Goal: Transaction & Acquisition: Book appointment/travel/reservation

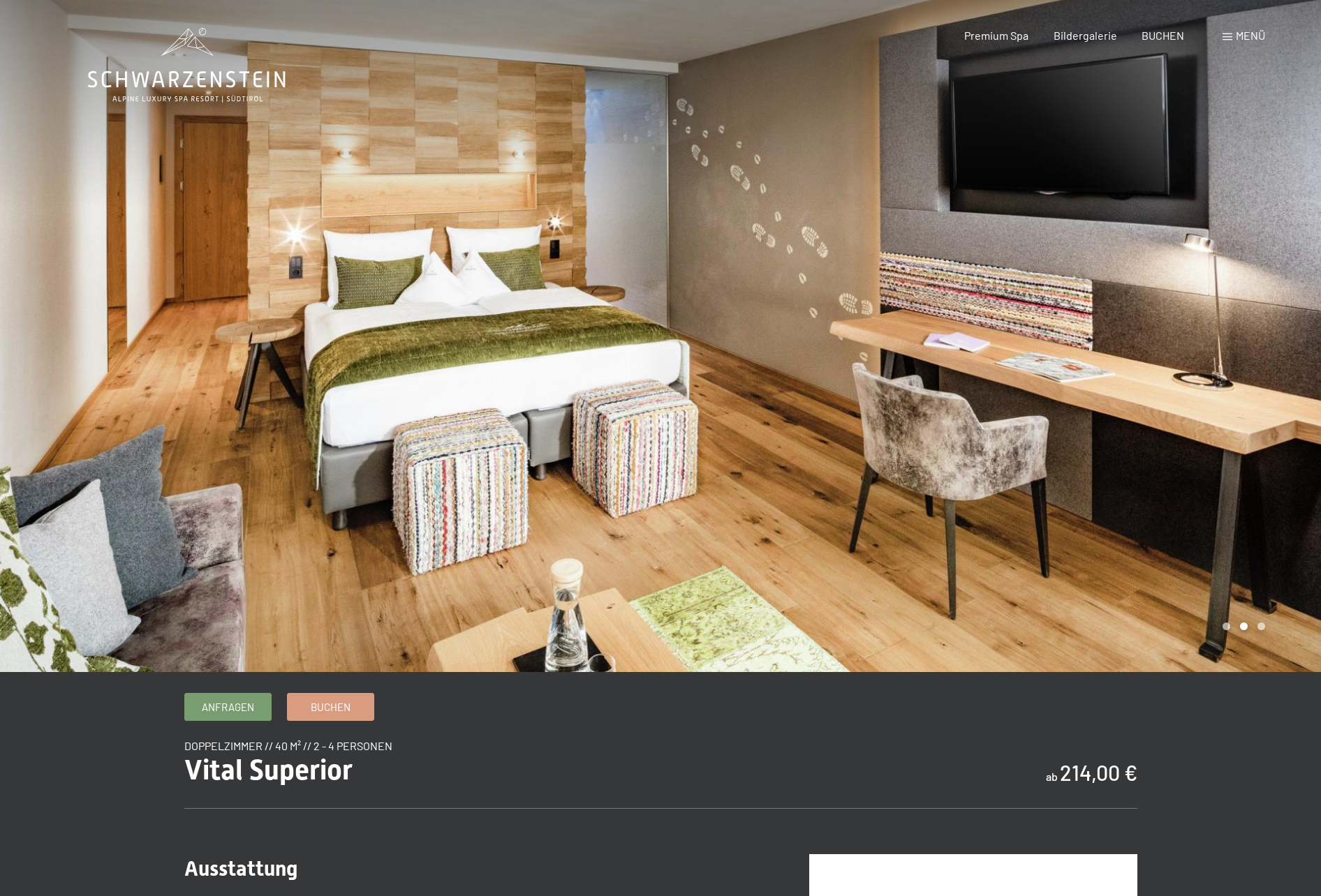
click at [1227, 228] on div at bounding box center [991, 336] width 661 height 672
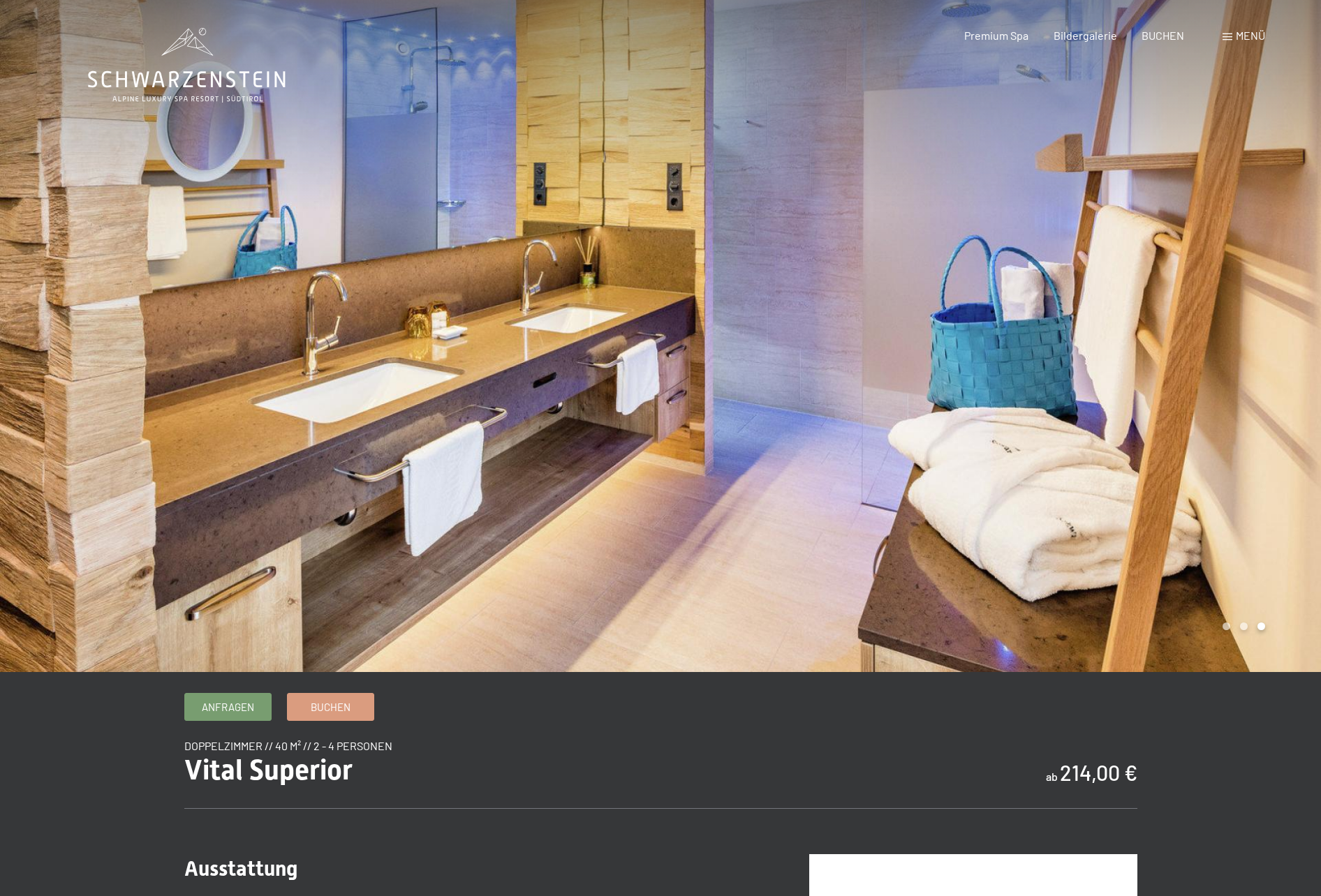
click at [1244, 35] on span "Menü" at bounding box center [1250, 35] width 29 height 13
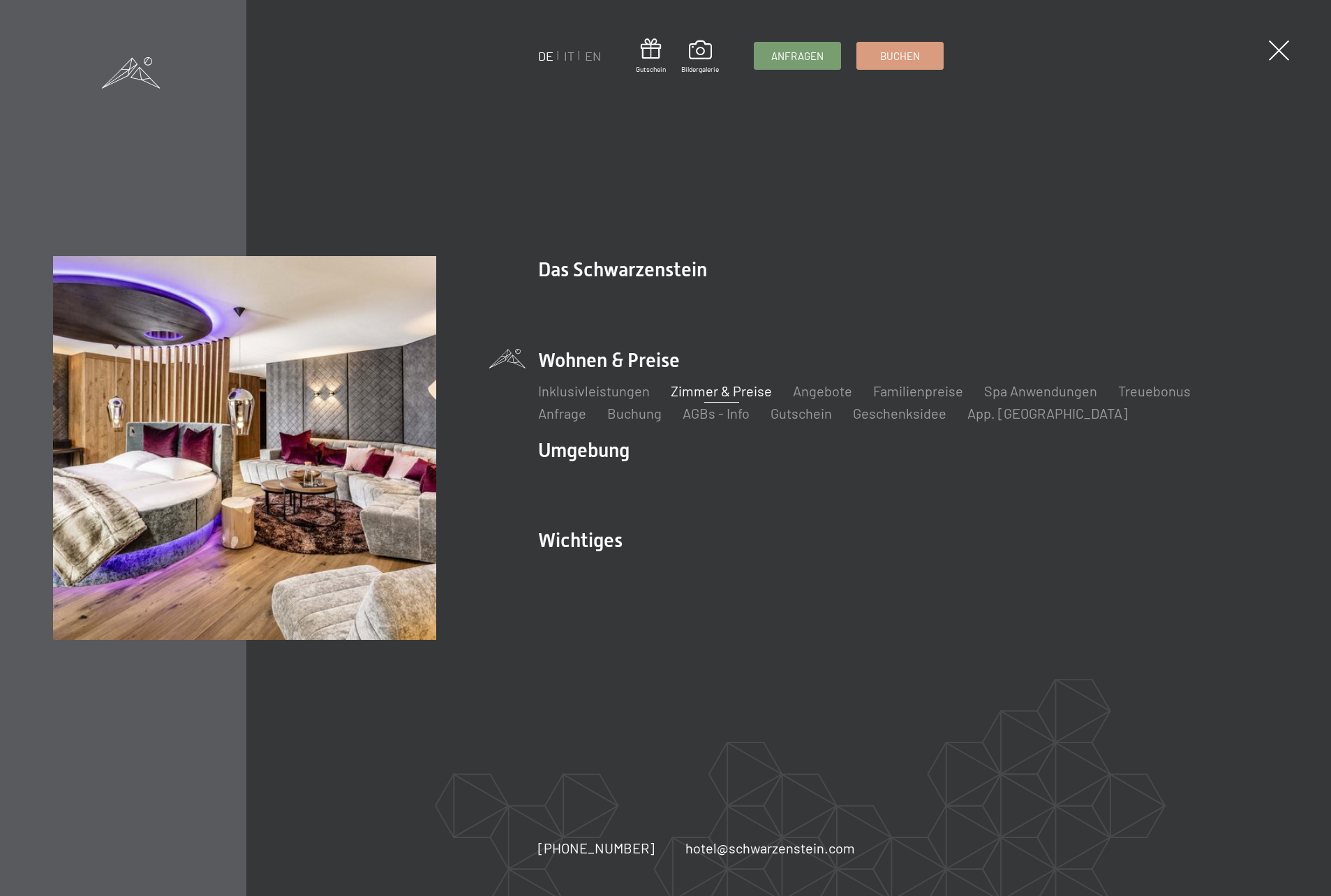
click at [736, 393] on link "Zimmer & Preise" at bounding box center [721, 391] width 101 height 17
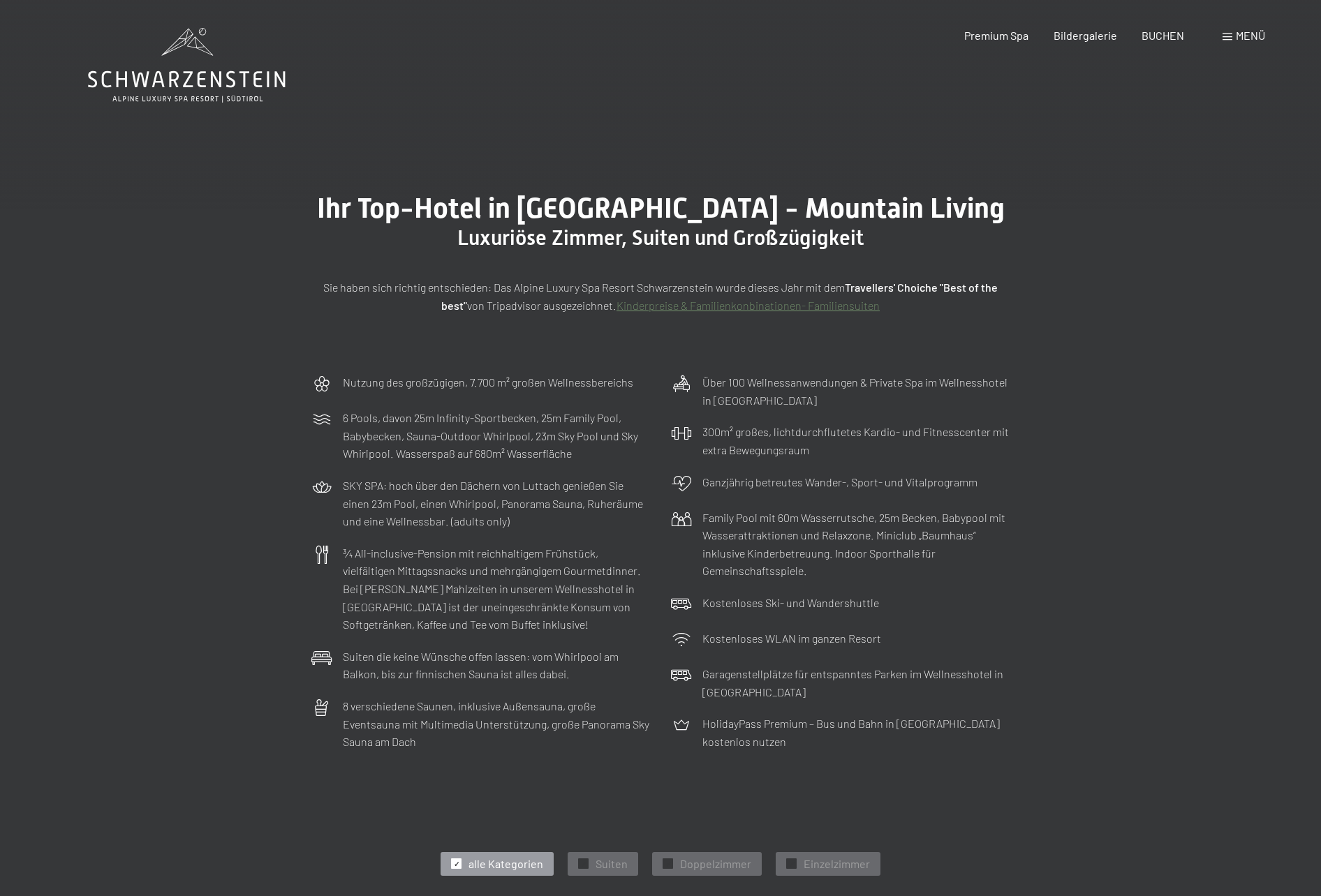
scroll to position [279, 0]
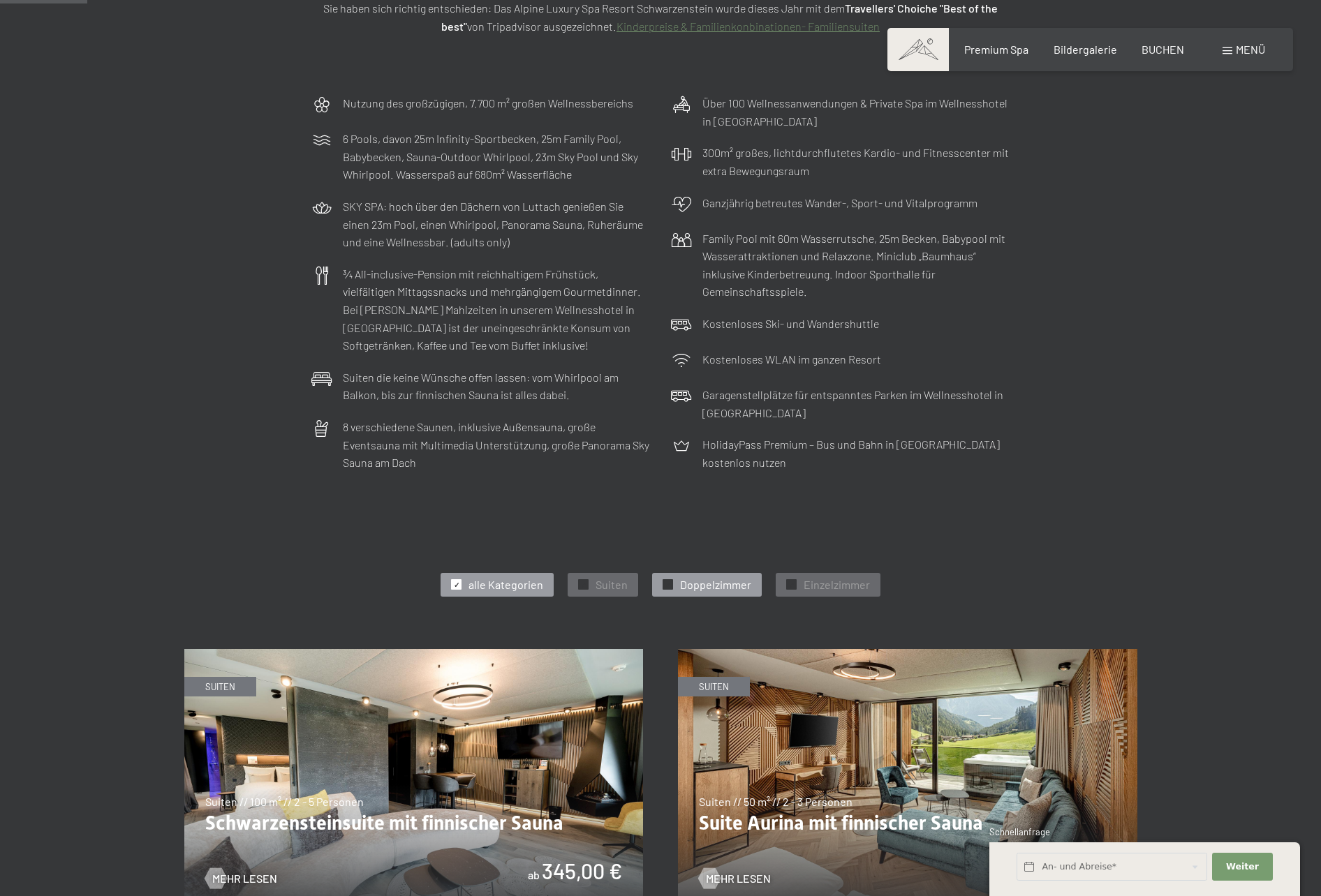
click at [739, 592] on span "Doppelzimmer" at bounding box center [715, 585] width 71 height 16
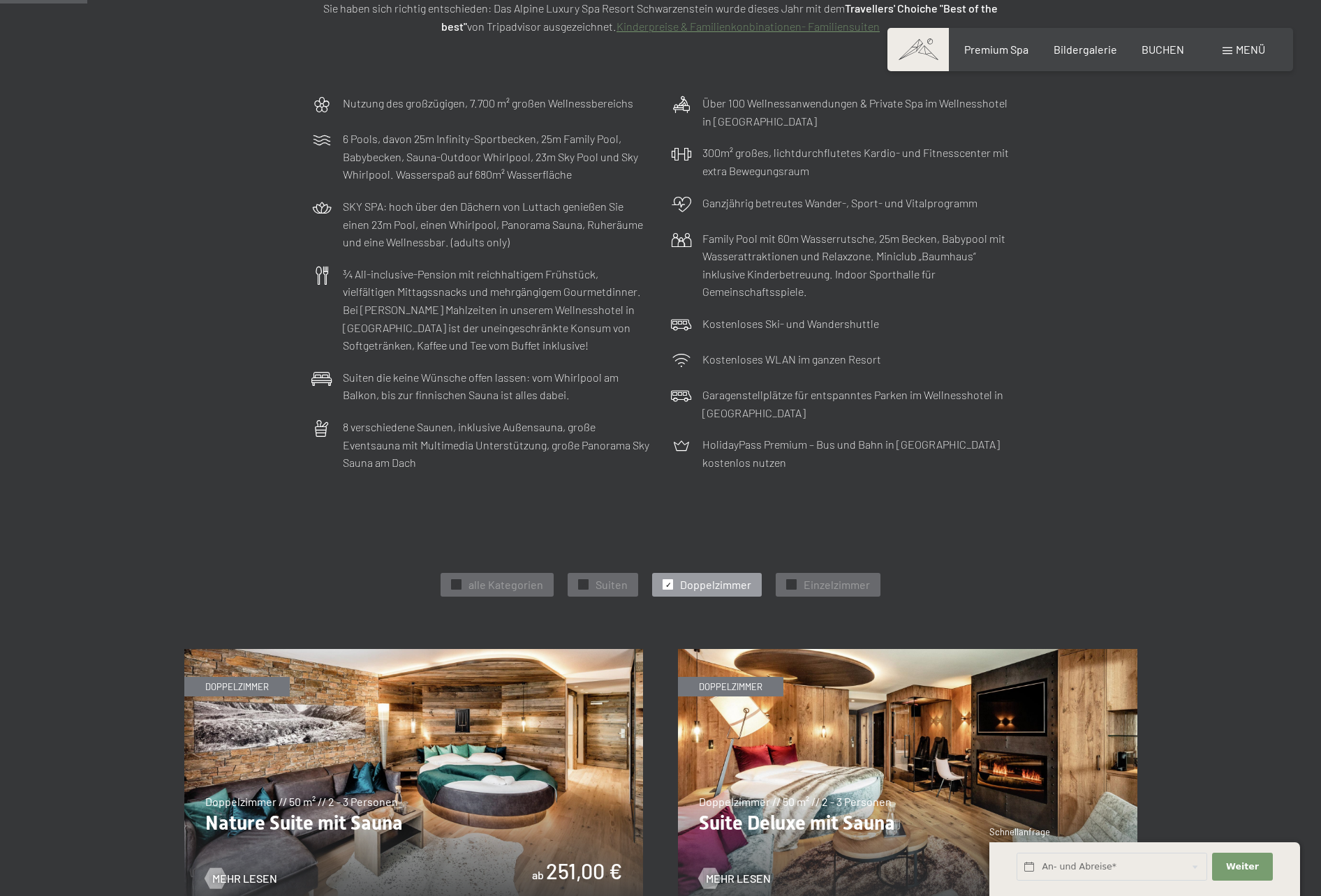
click at [715, 586] on span "Doppelzimmer" at bounding box center [715, 585] width 71 height 16
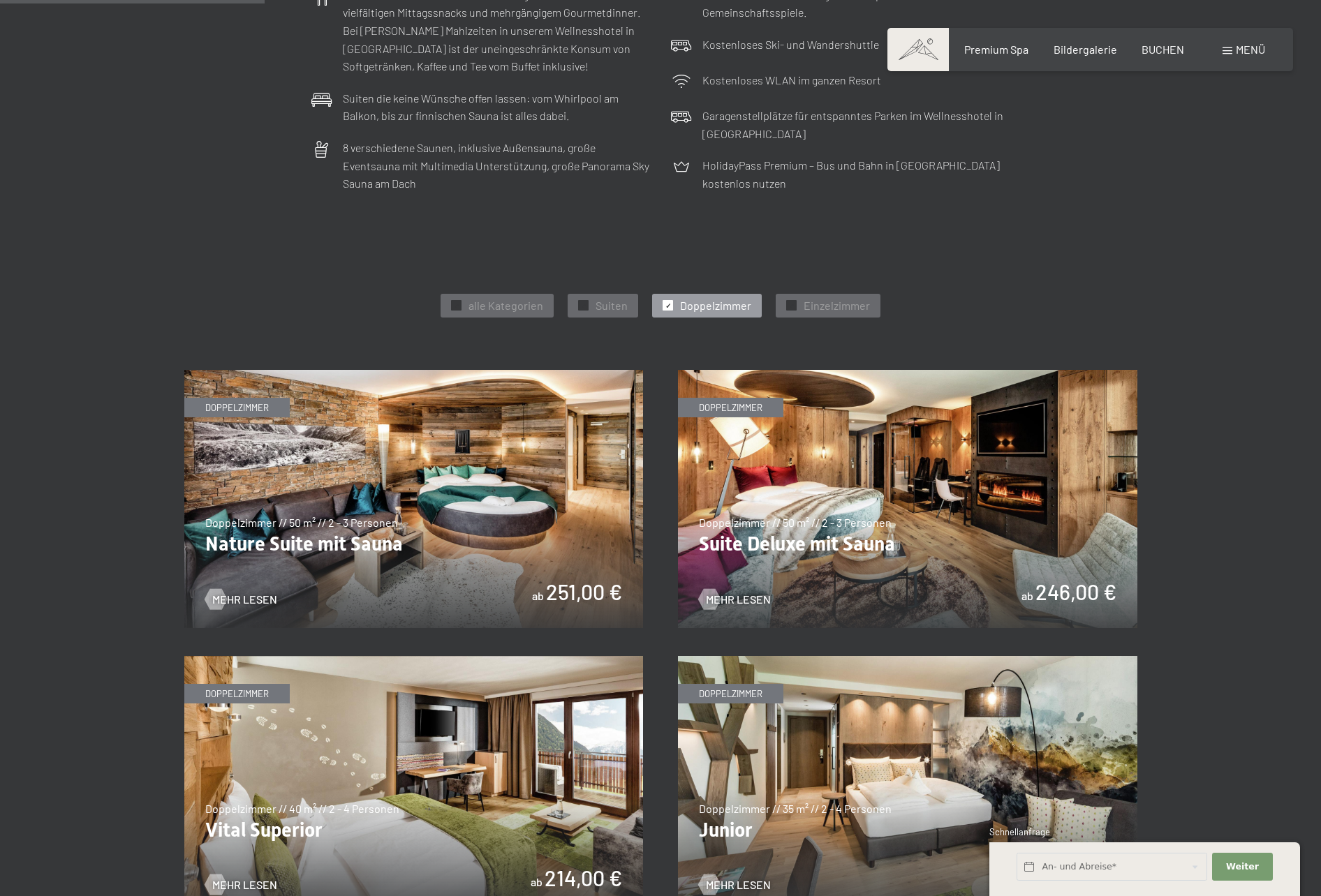
click at [701, 298] on span "Doppelzimmer" at bounding box center [715, 306] width 71 height 16
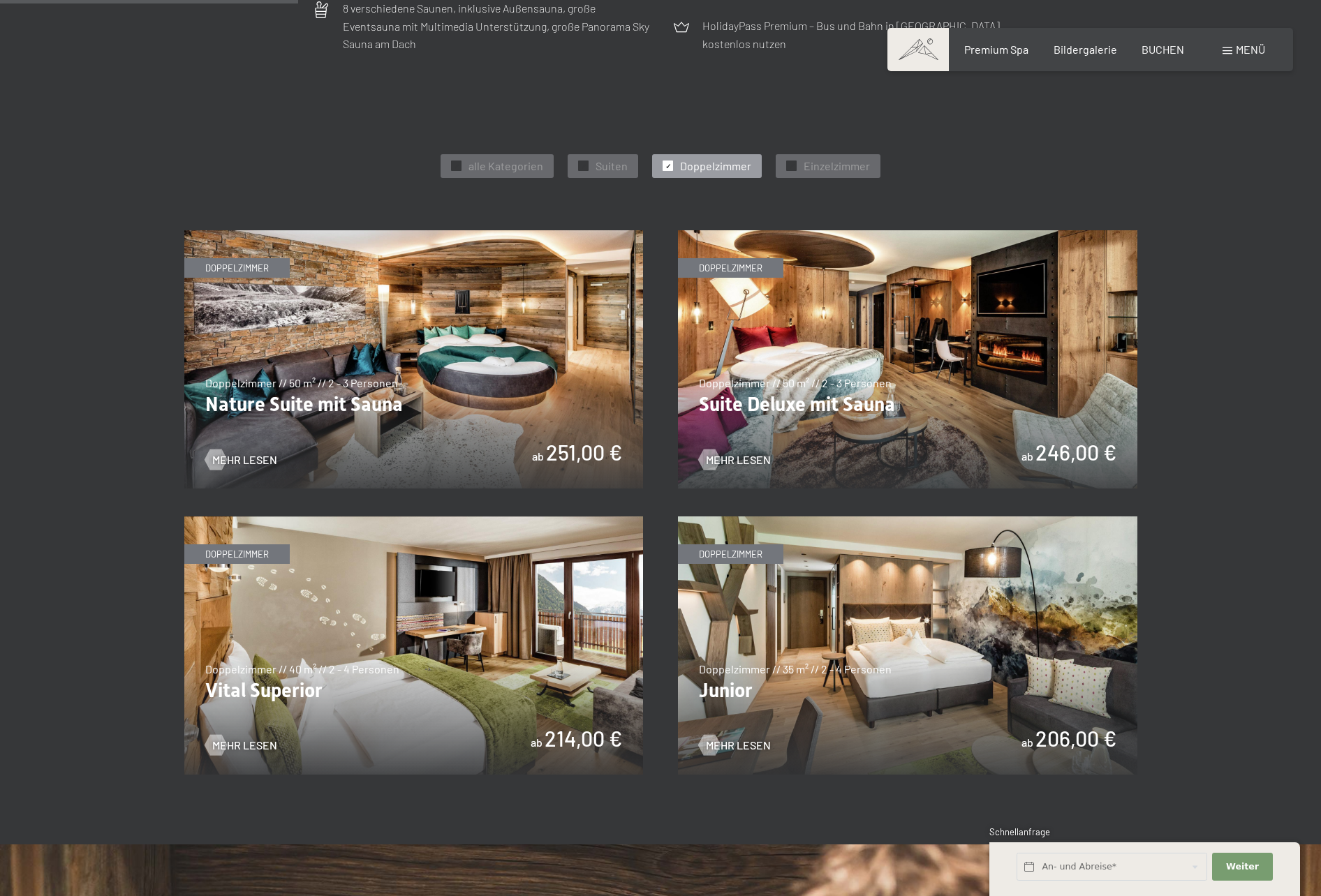
scroll to position [628, 0]
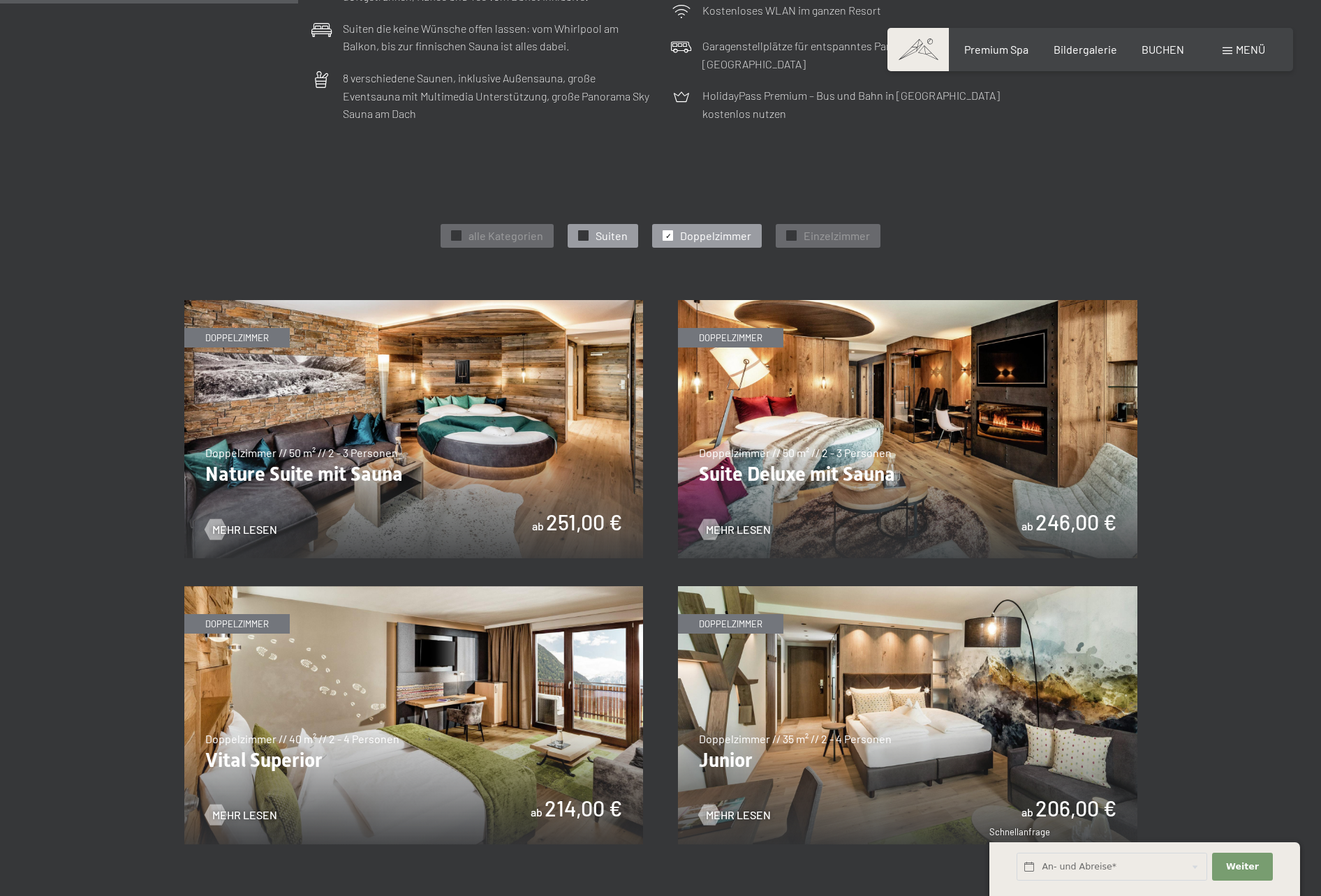
click at [611, 239] on span "Suiten" at bounding box center [611, 236] width 32 height 16
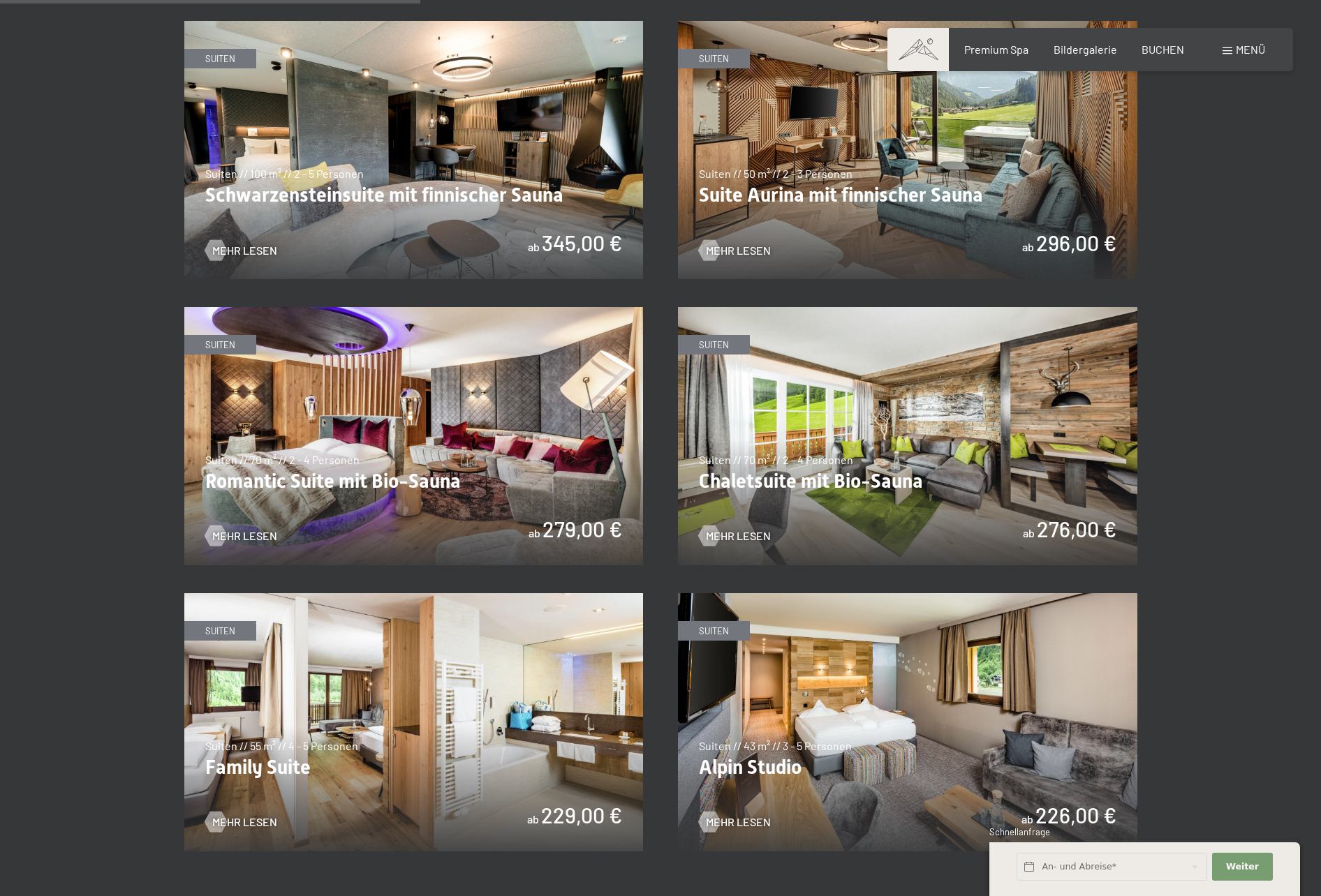
scroll to position [978, 0]
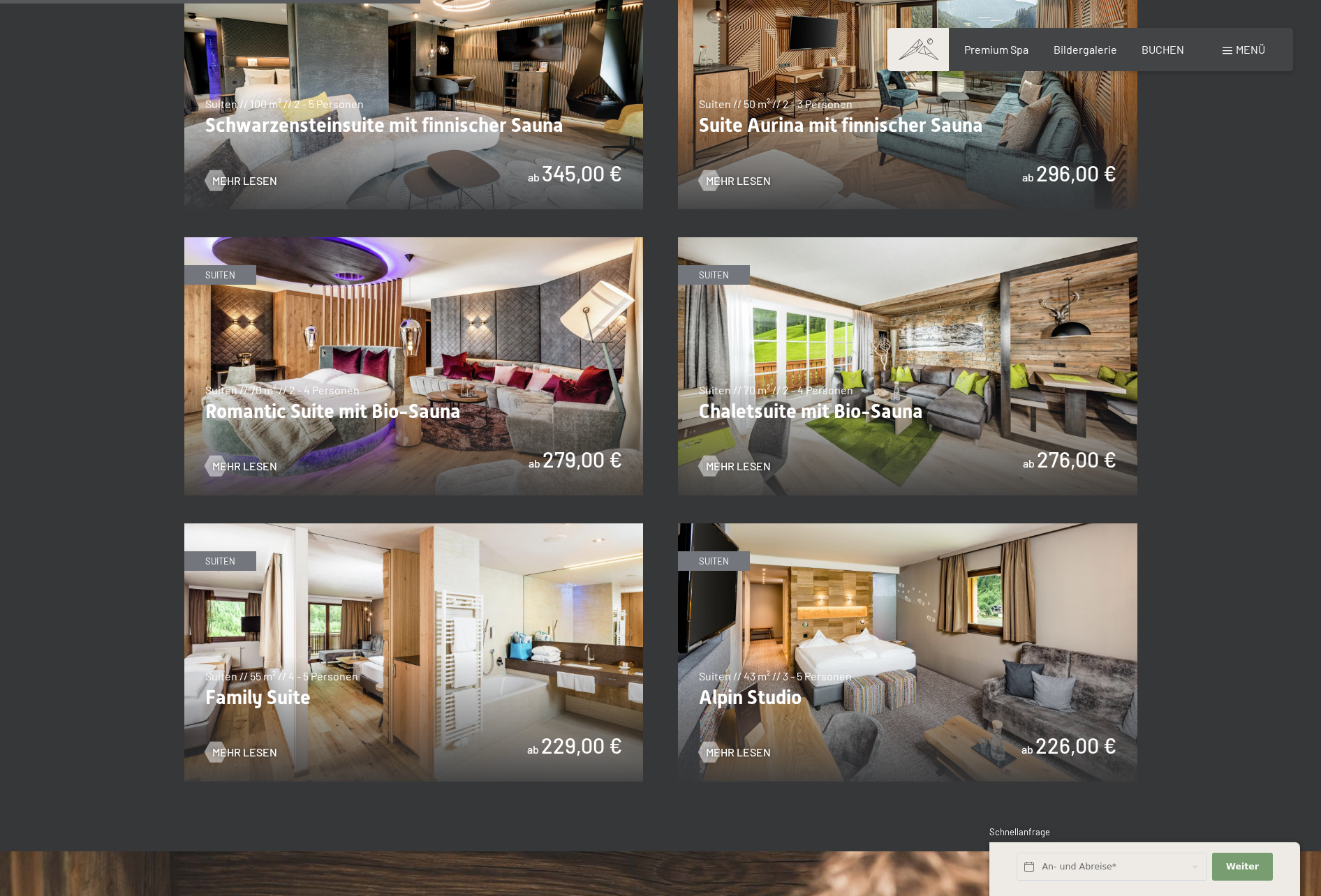
drag, startPoint x: 827, startPoint y: 137, endPoint x: 1205, endPoint y: 179, distance: 380.3
click at [1205, 179] on section "✓ alle Kategorien ✓ Suiten ✓ Doppelzimmer ✓ Einzelzimmer alle Kategorien alle K…" at bounding box center [660, 316] width 1321 height 1070
click at [1156, 51] on span "BUCHEN" at bounding box center [1163, 47] width 43 height 13
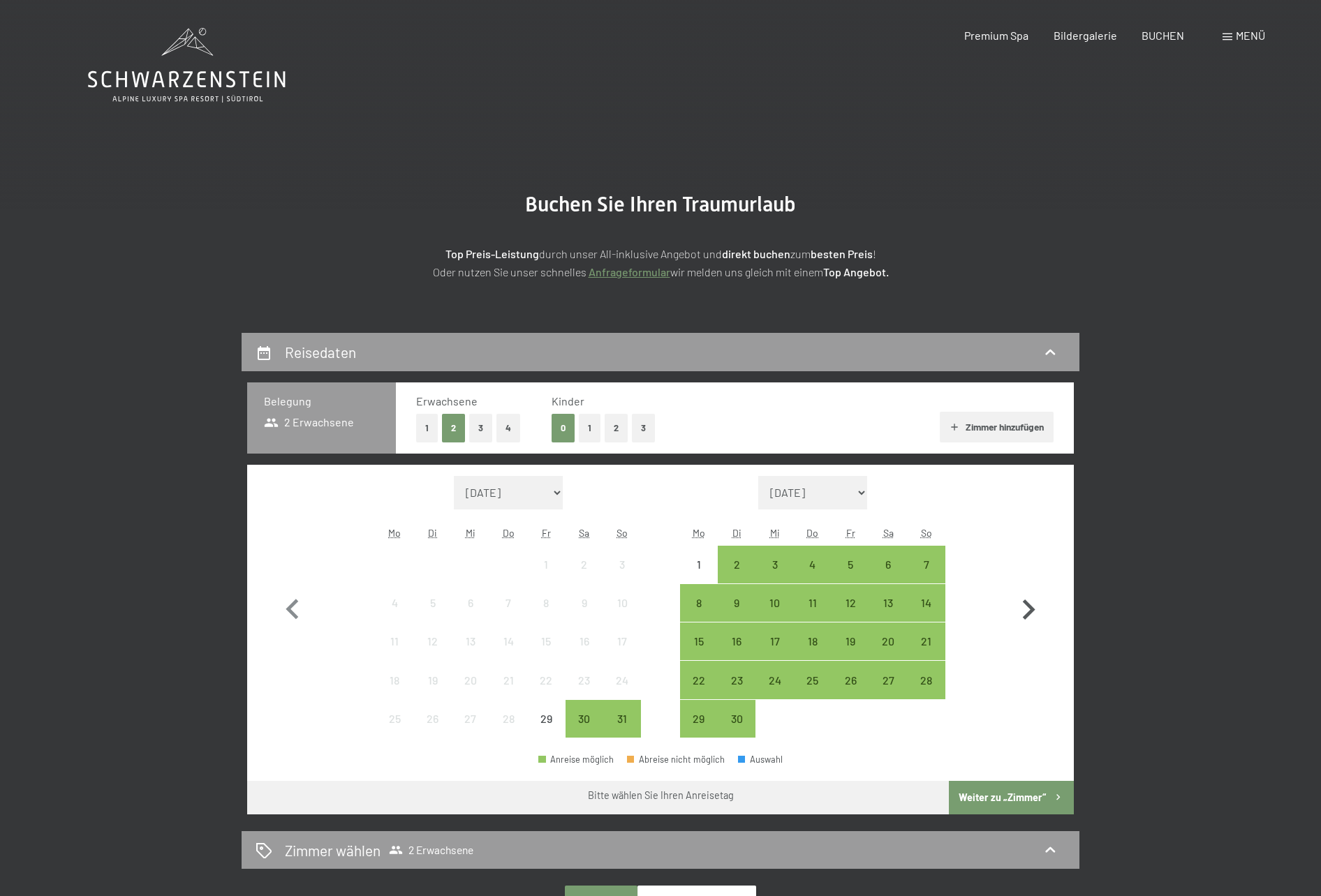
click at [1031, 617] on icon "button" at bounding box center [1028, 610] width 40 height 40
select select "[DATE]"
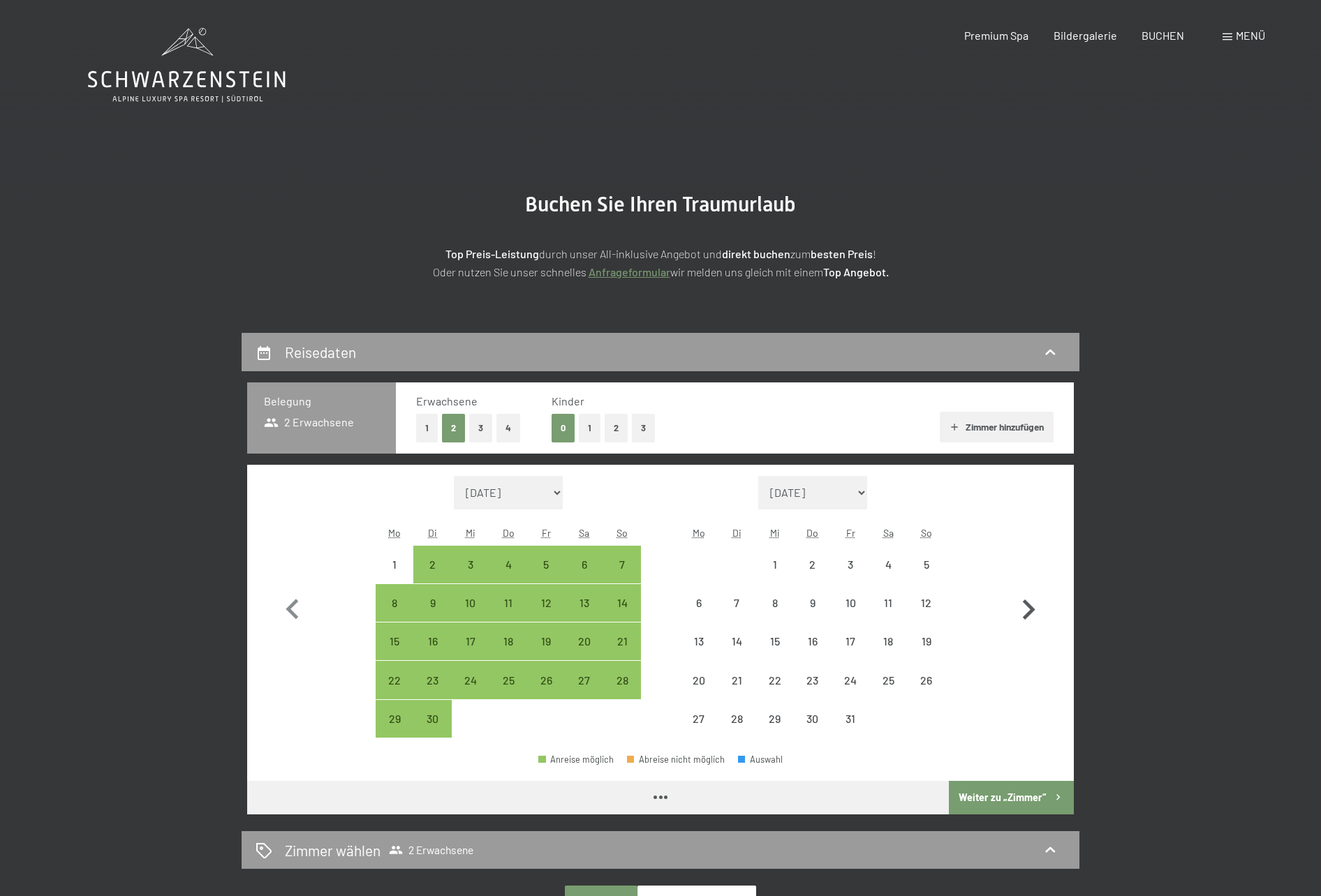
click at [1031, 617] on icon "button" at bounding box center [1028, 610] width 40 height 40
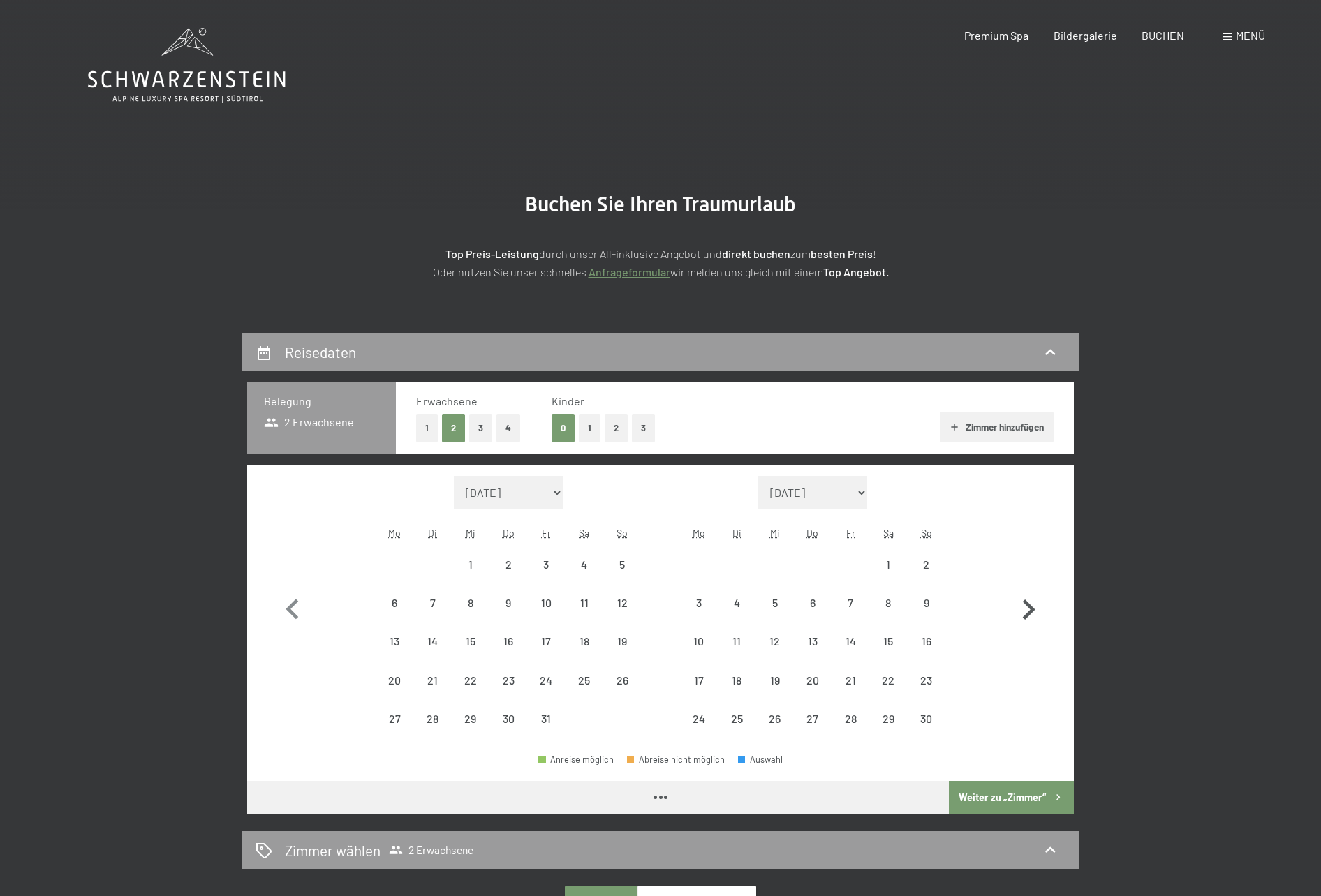
click at [1031, 617] on icon "button" at bounding box center [1028, 610] width 40 height 40
select select "[DATE]"
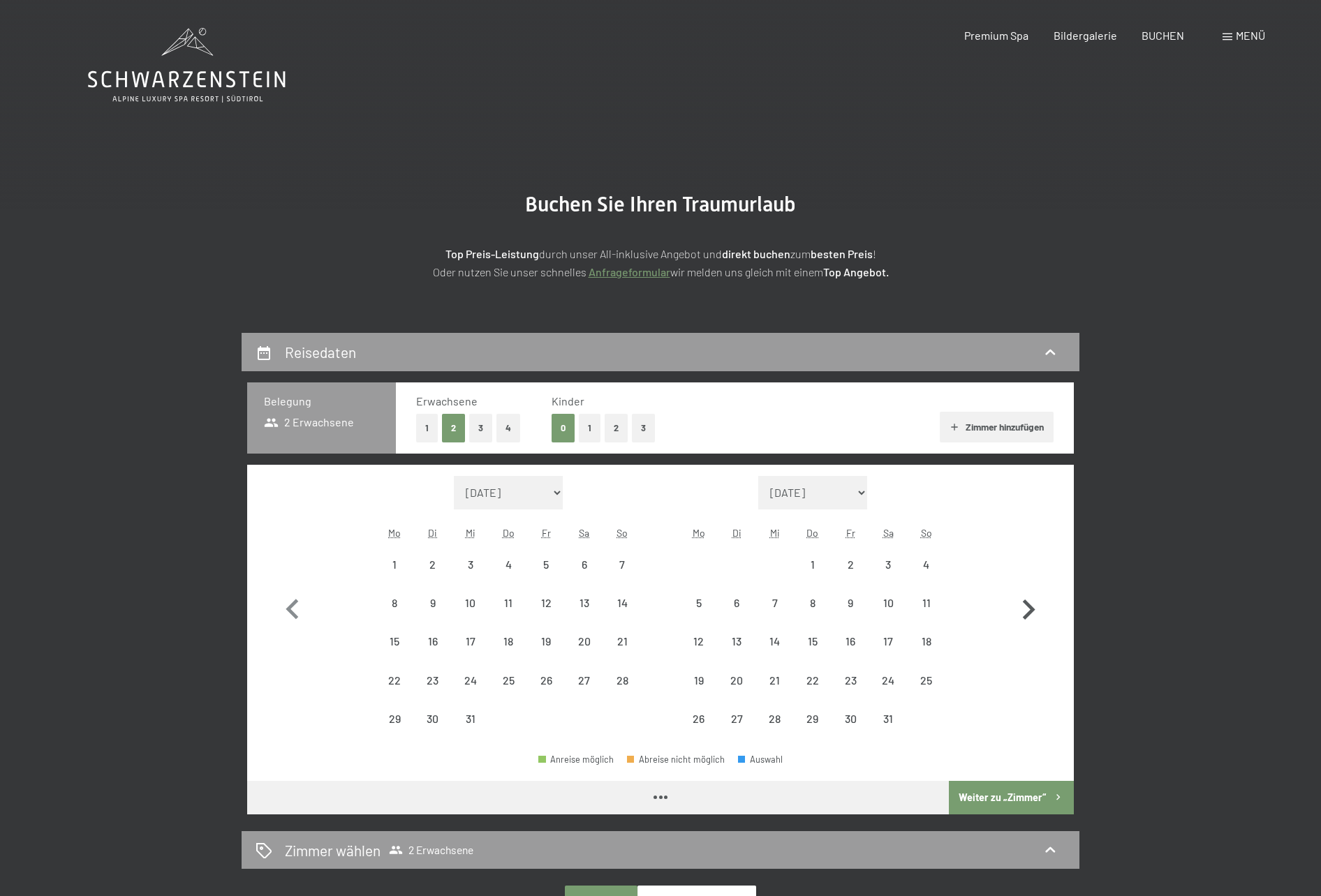
select select "[DATE]"
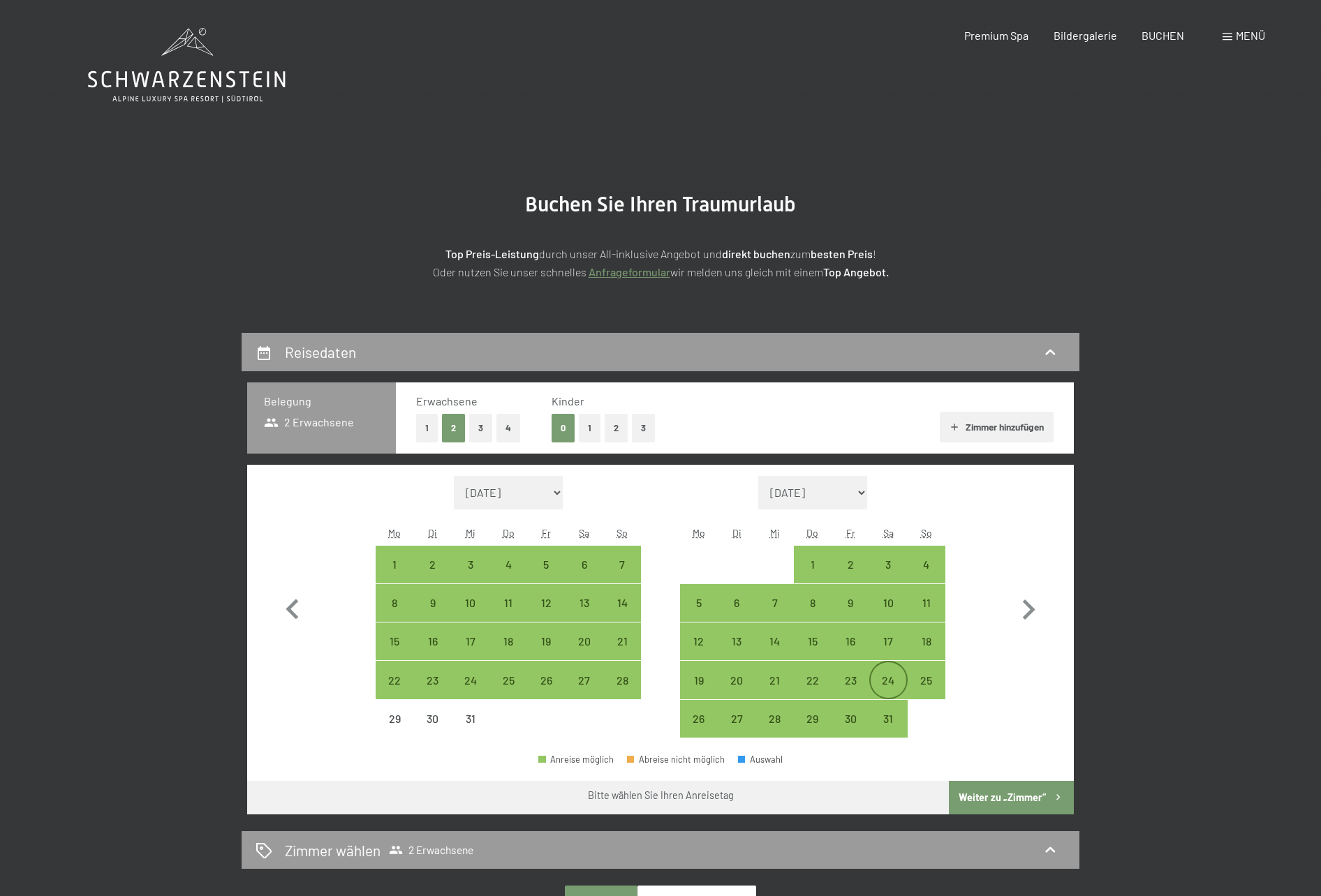
click at [883, 676] on div "24" at bounding box center [888, 692] width 35 height 35
select select "[DATE]"
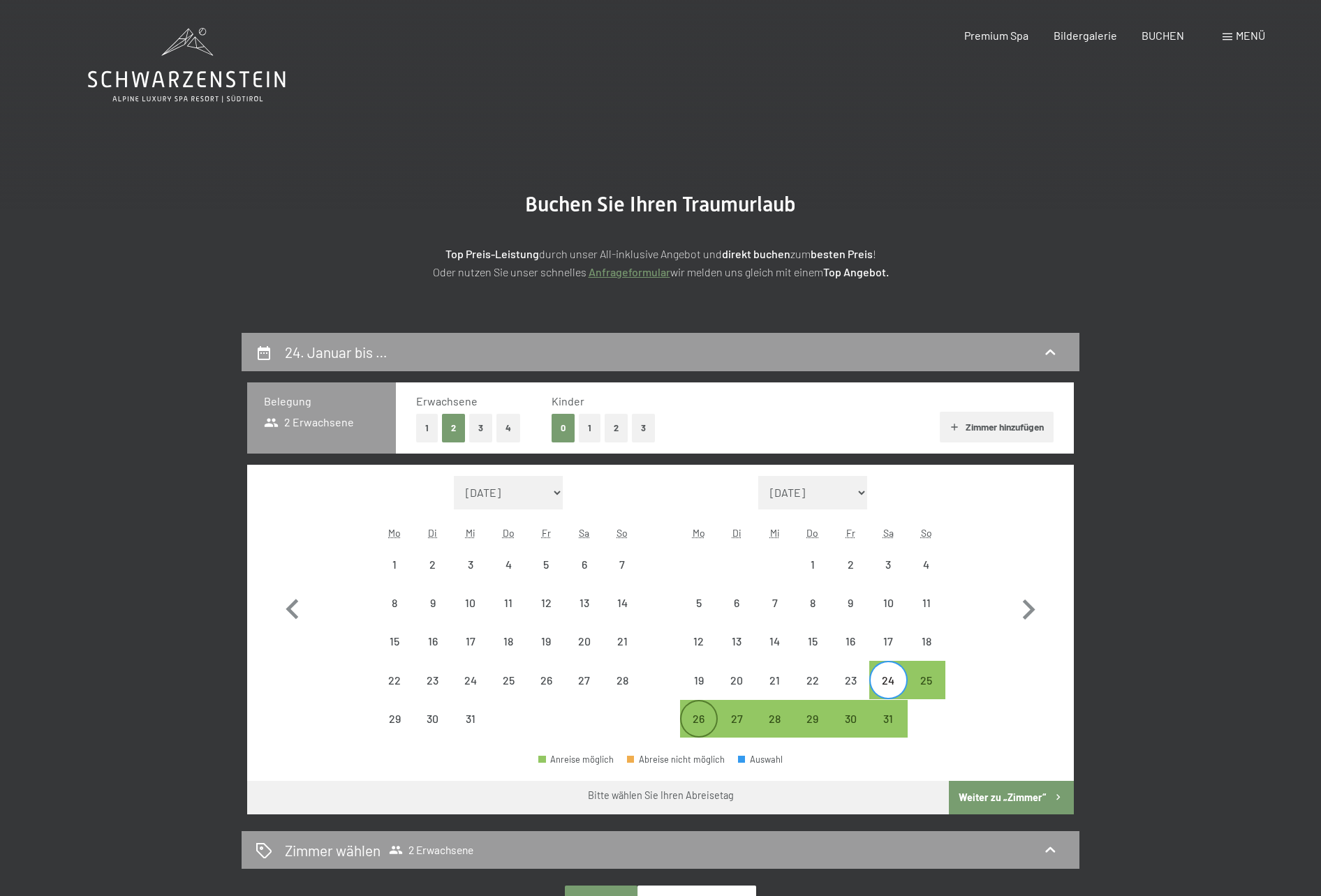
click at [701, 722] on div "26" at bounding box center [698, 730] width 35 height 35
select select "[DATE]"
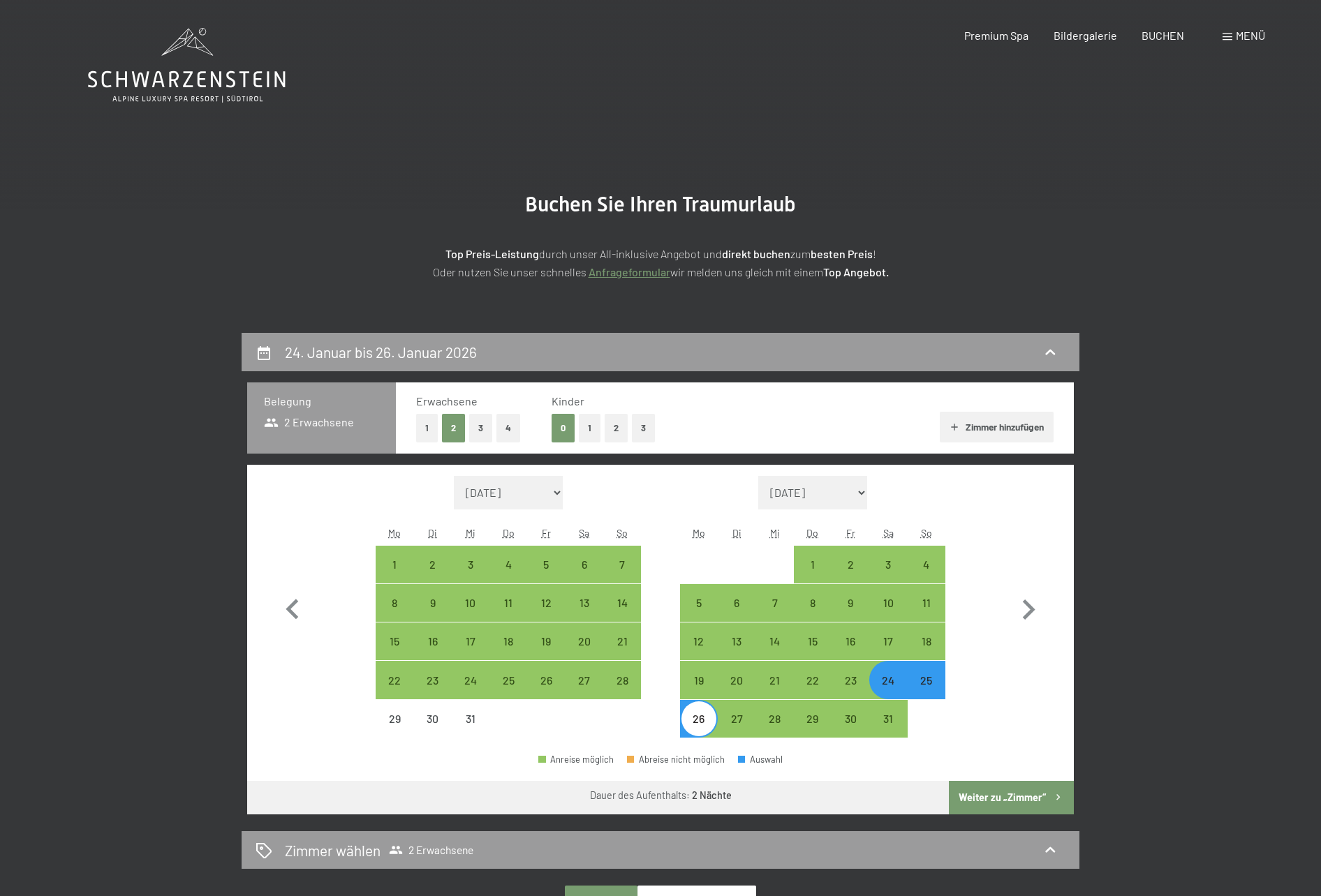
click at [1018, 797] on button "Weiter zu „Zimmer“" at bounding box center [1011, 797] width 125 height 33
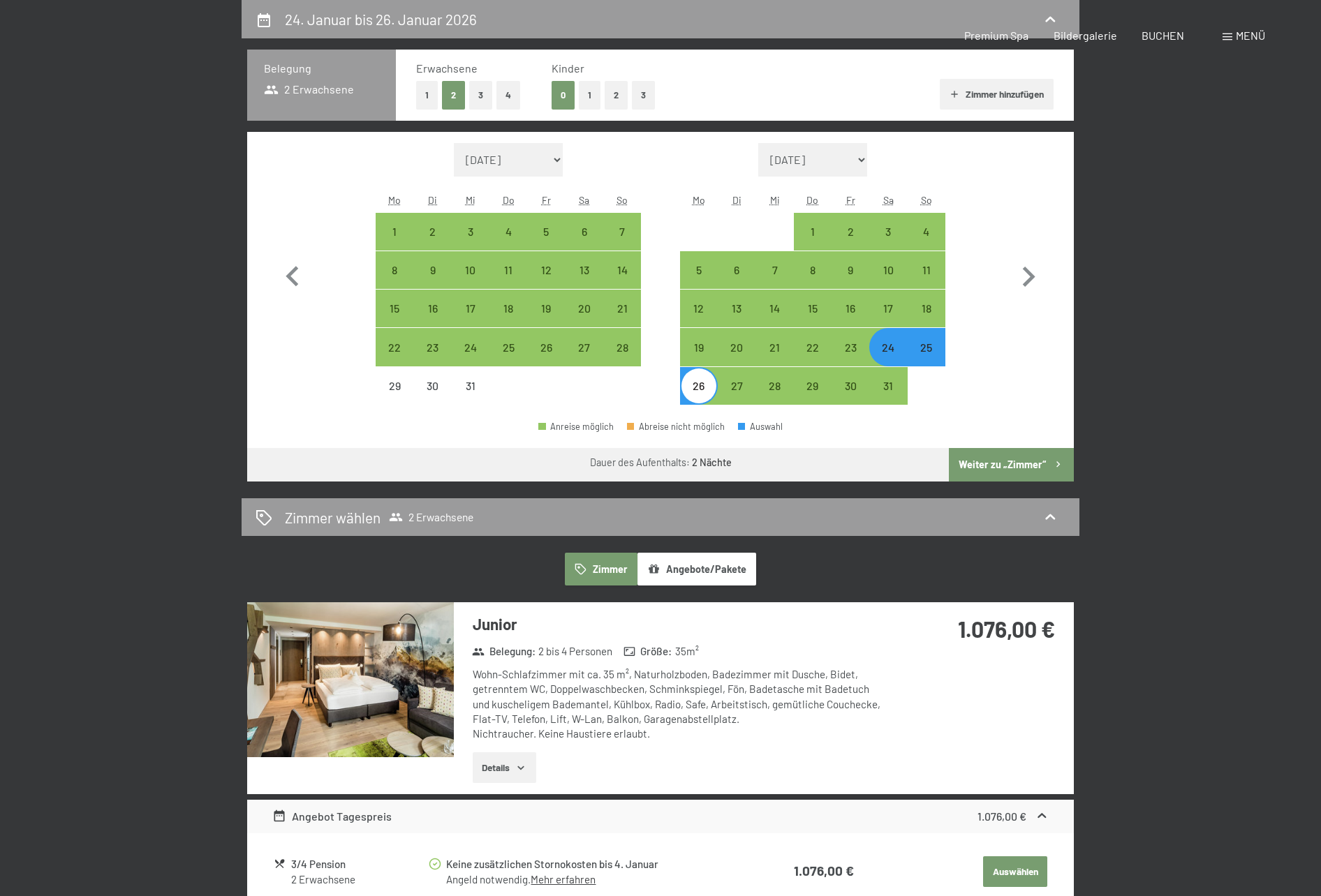
select select "[DATE]"
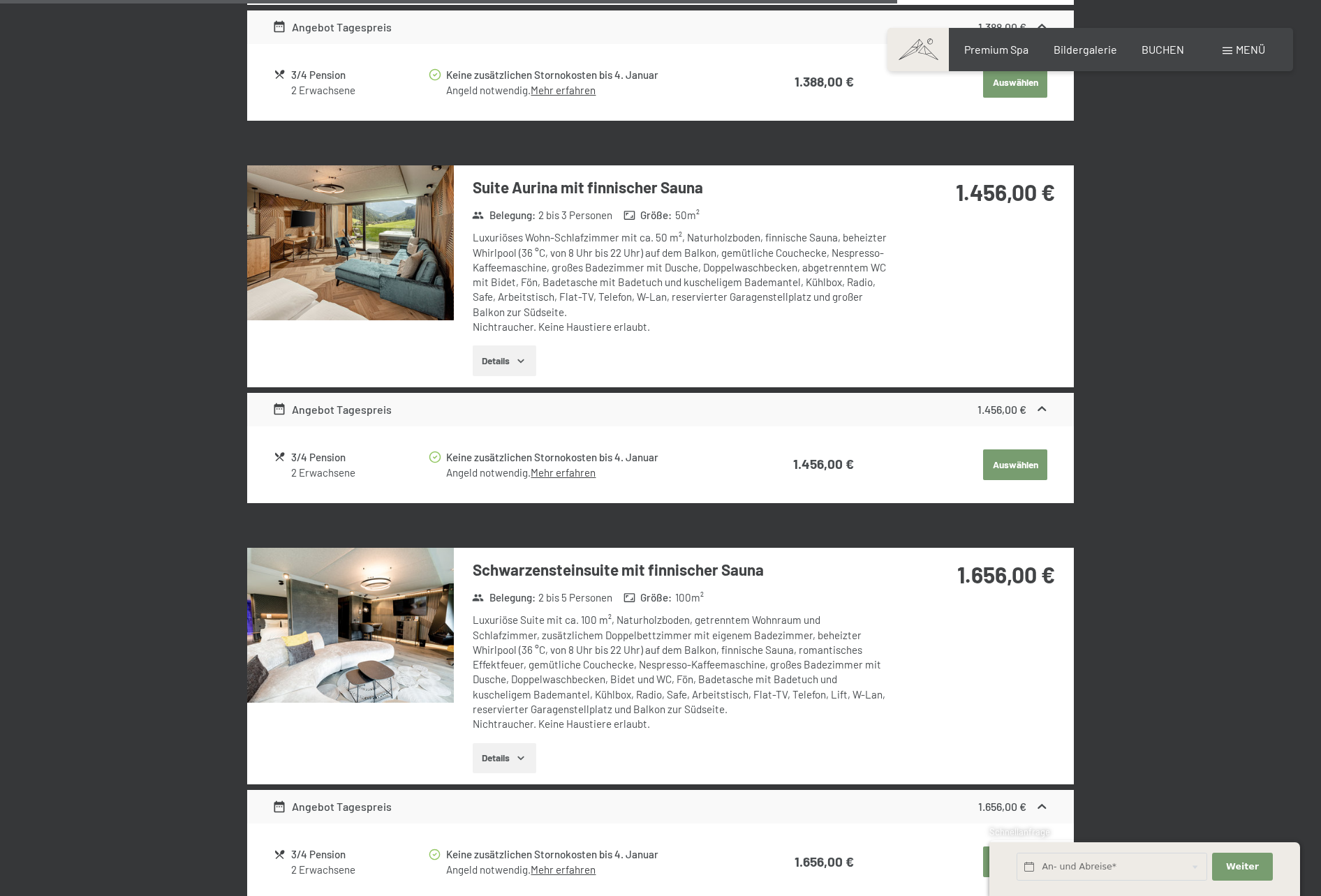
scroll to position [2567, 0]
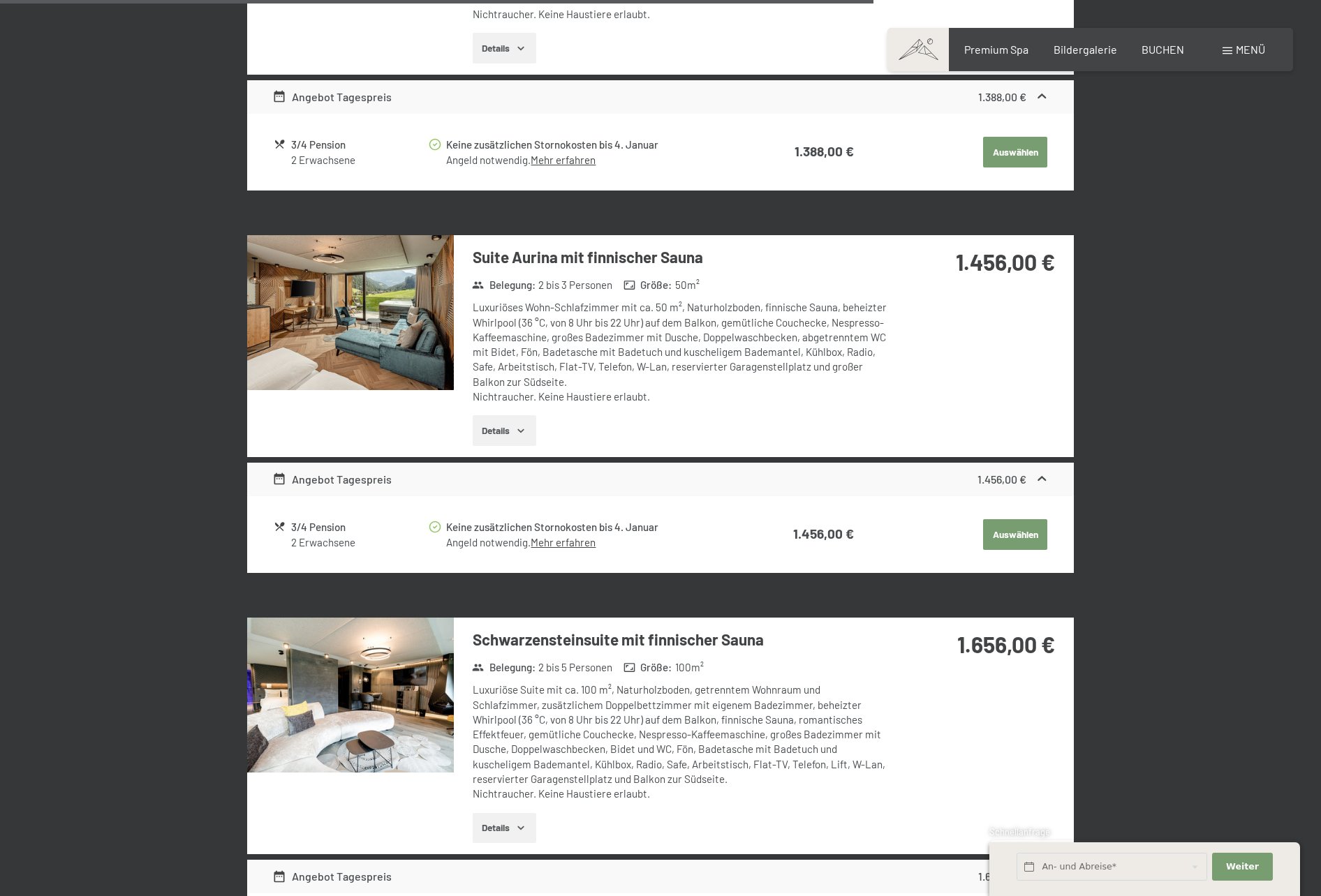
click at [327, 296] on img at bounding box center [350, 313] width 206 height 155
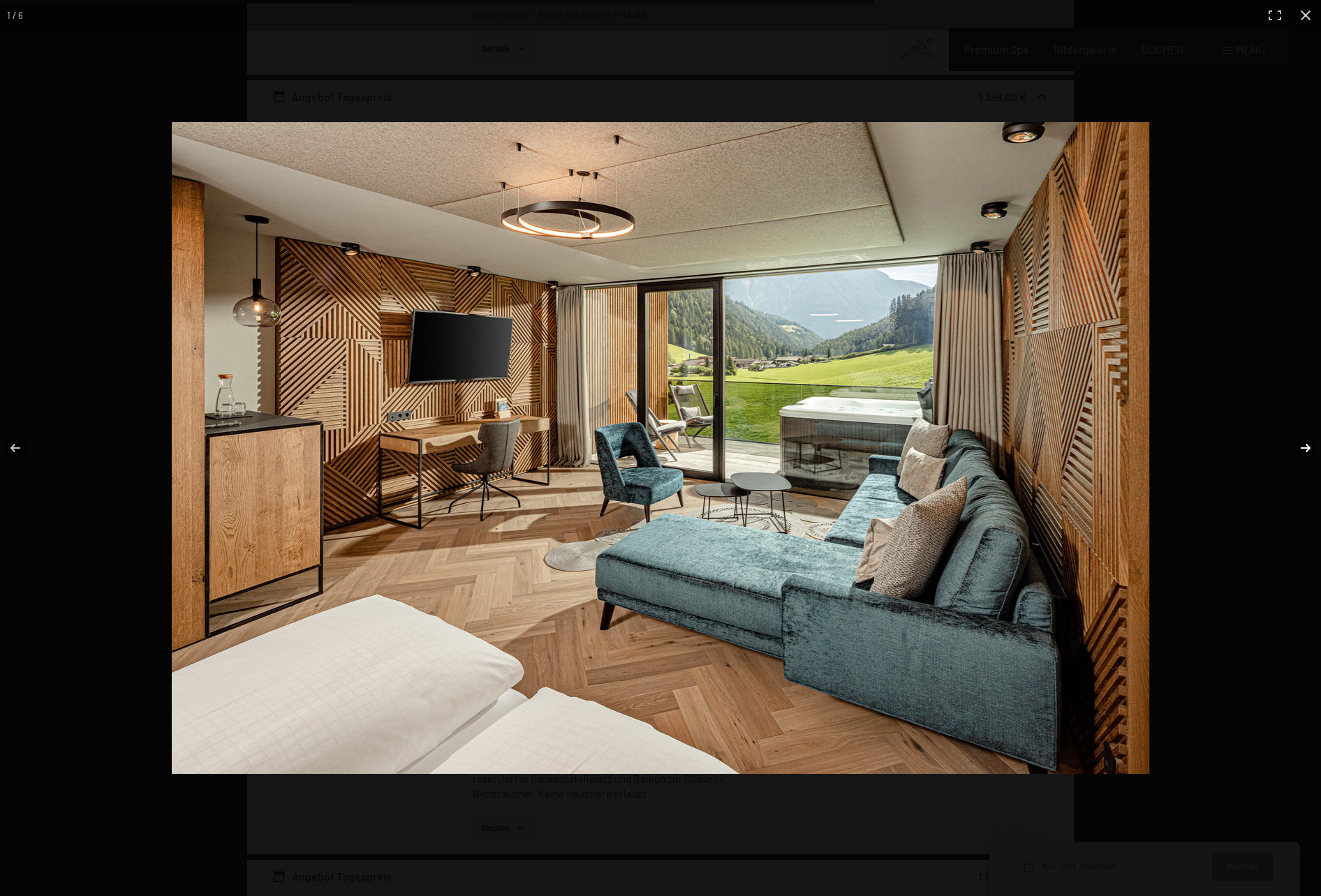
click at [1308, 449] on button "button" at bounding box center [1296, 448] width 49 height 69
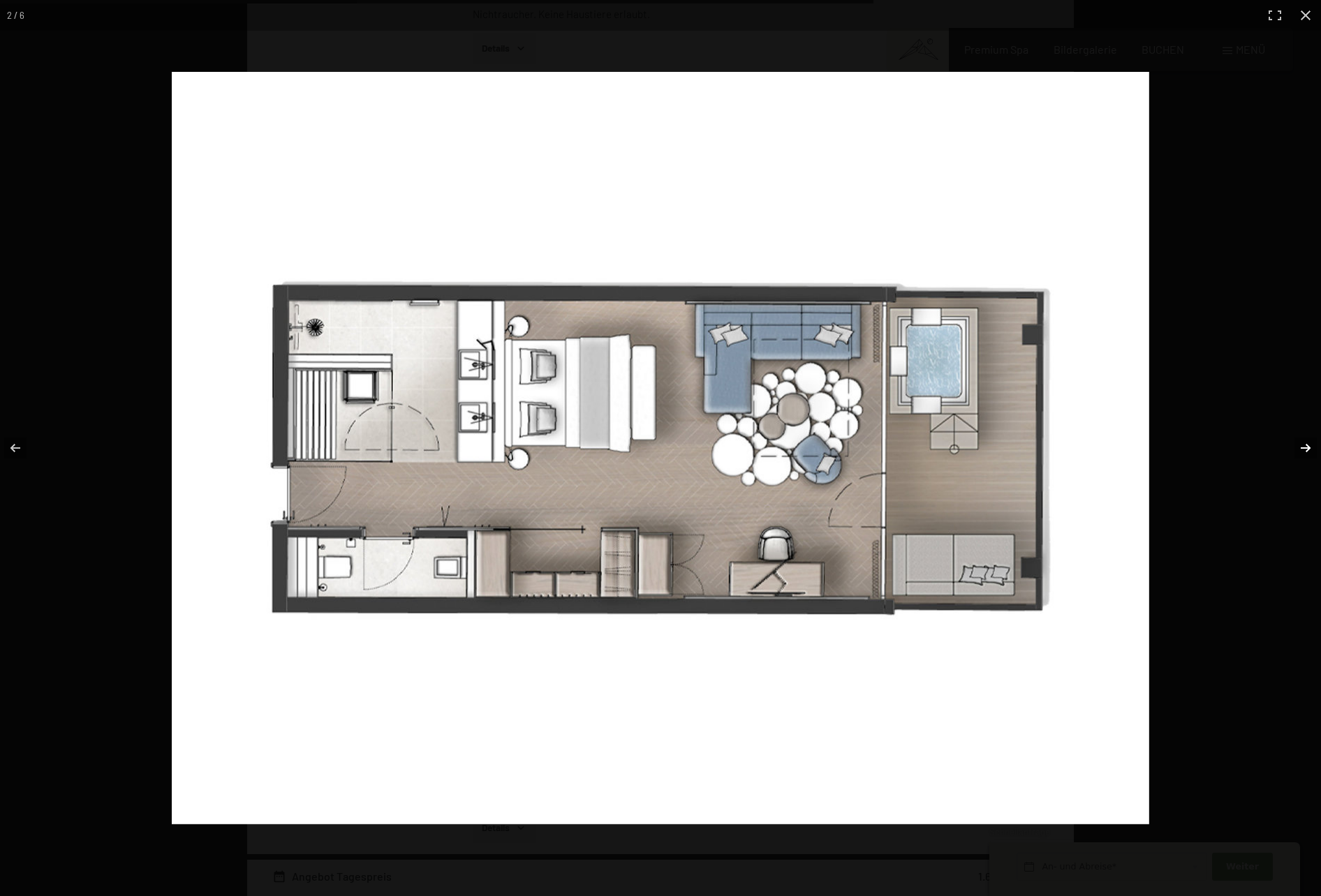
click at [1310, 449] on button "button" at bounding box center [1296, 448] width 49 height 69
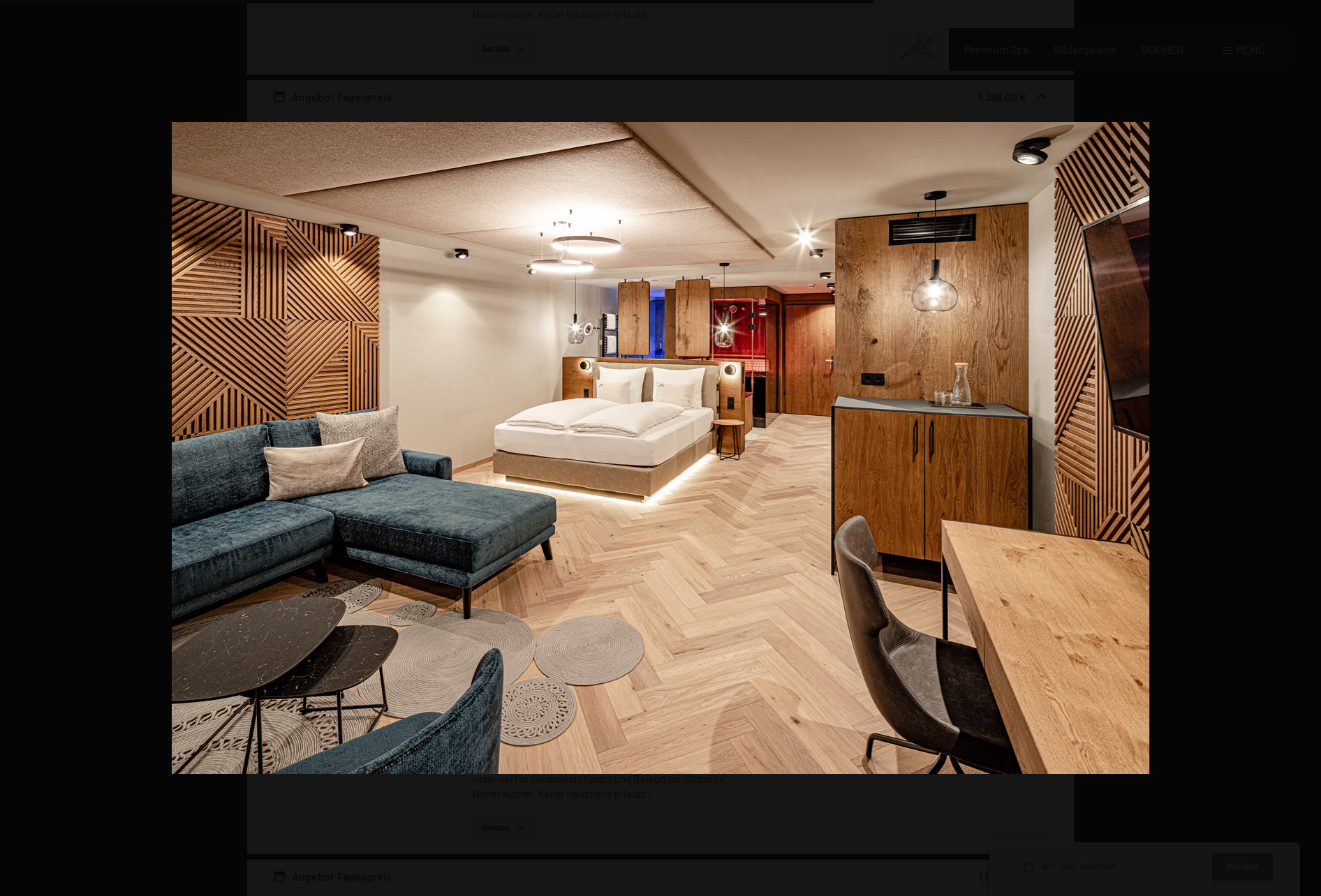
click at [1310, 449] on button "button" at bounding box center [1296, 448] width 49 height 69
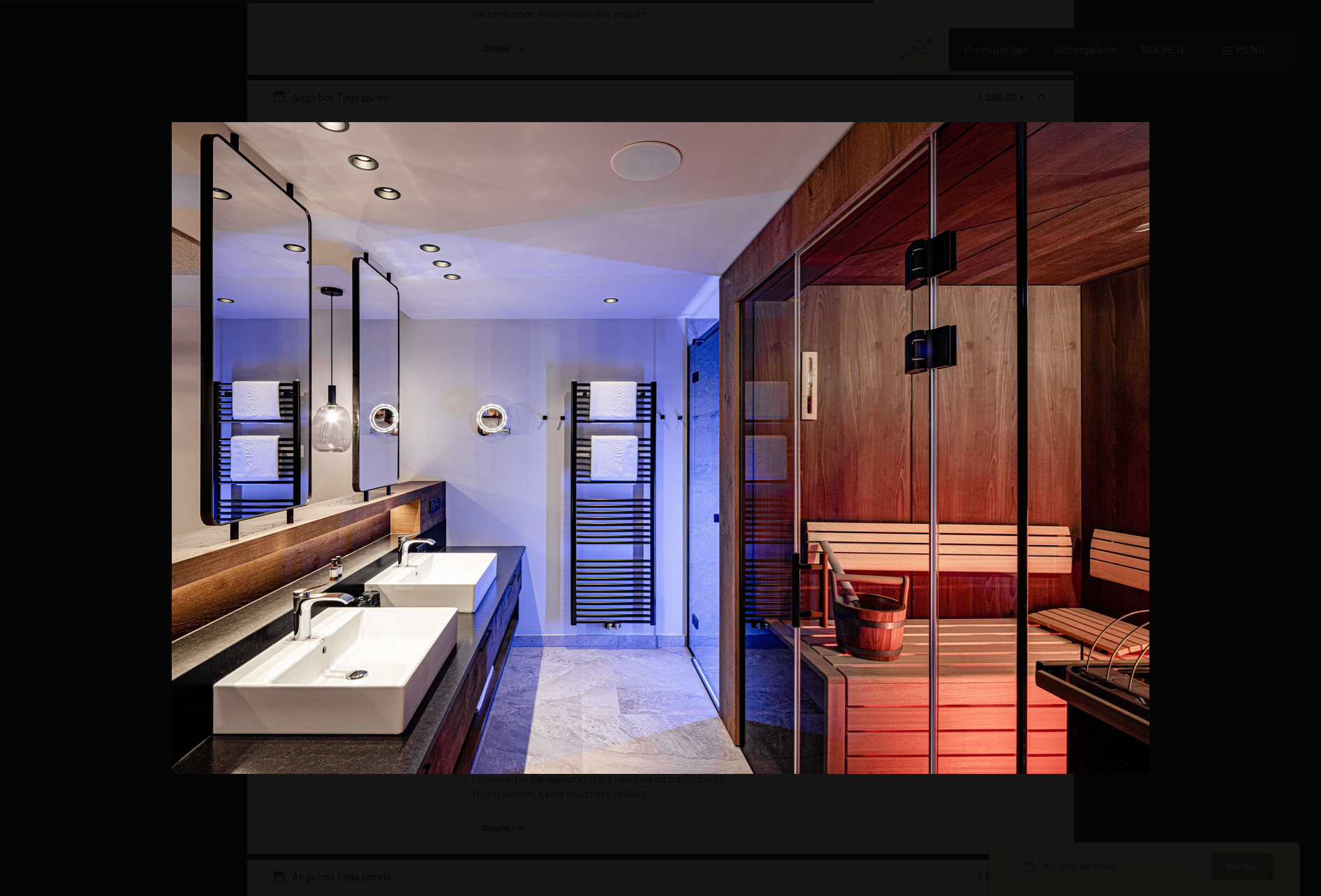
click at [1310, 449] on button "button" at bounding box center [1296, 448] width 49 height 69
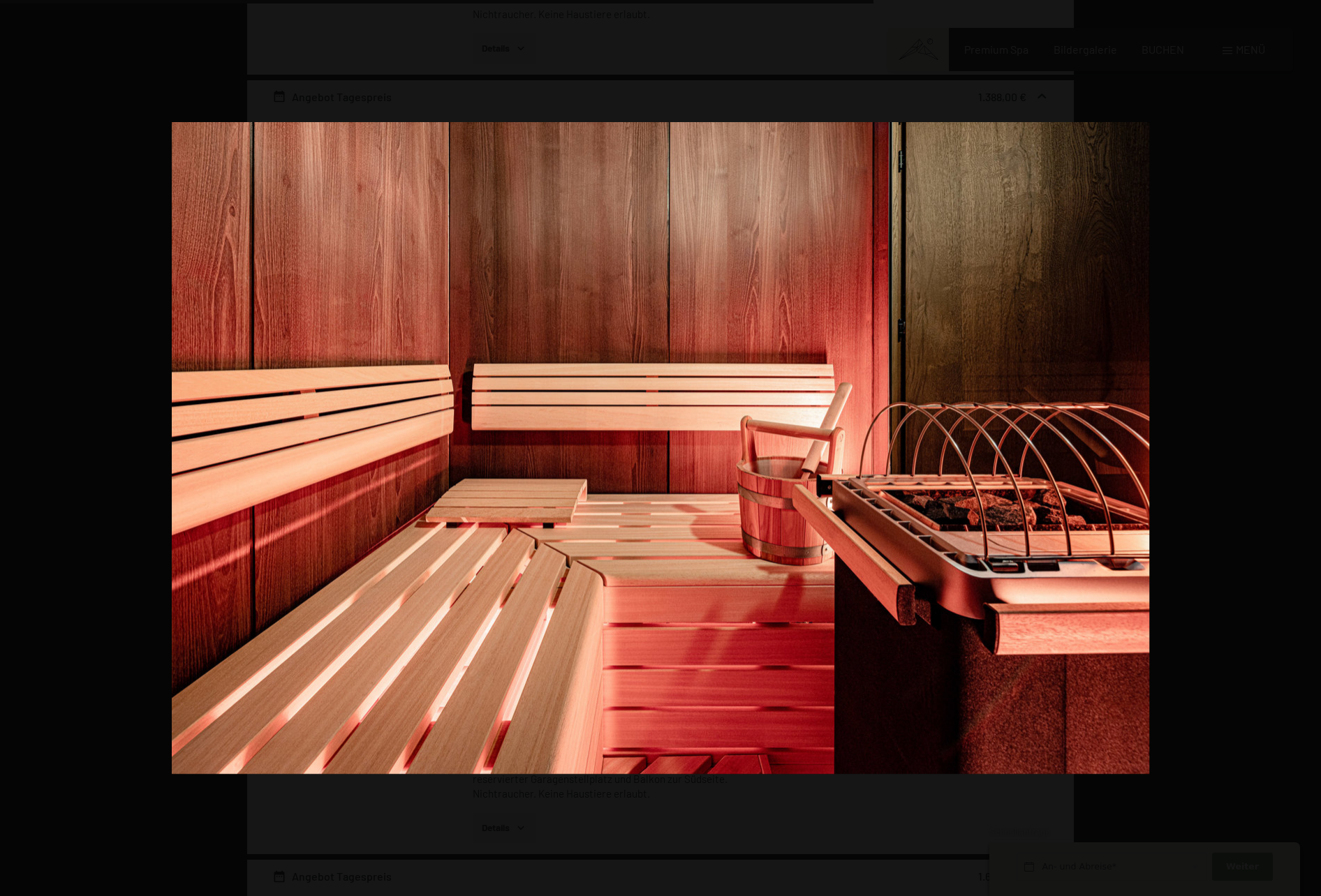
click at [1310, 449] on button "button" at bounding box center [1296, 448] width 49 height 69
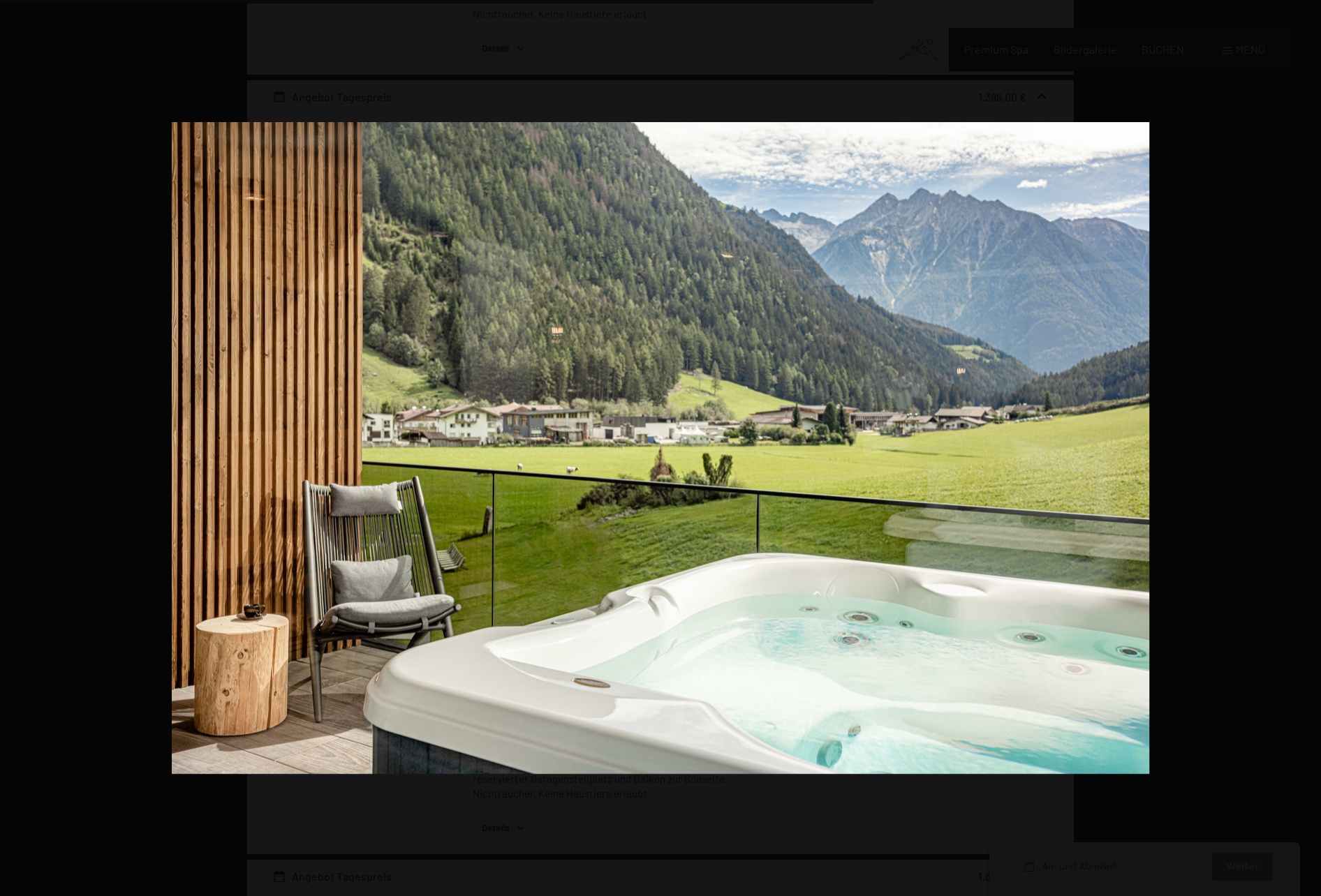
click at [1310, 449] on button "button" at bounding box center [1296, 448] width 49 height 69
